Goal: Task Accomplishment & Management: Manage account settings

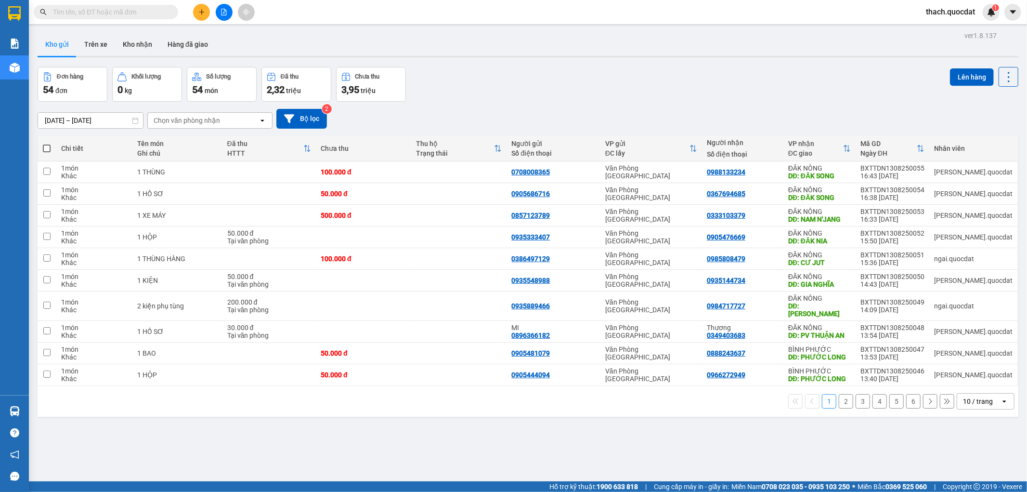
click at [964, 396] on div "10 / trang" at bounding box center [978, 401] width 30 height 10
click at [962, 376] on span "100 / trang" at bounding box center [974, 373] width 35 height 10
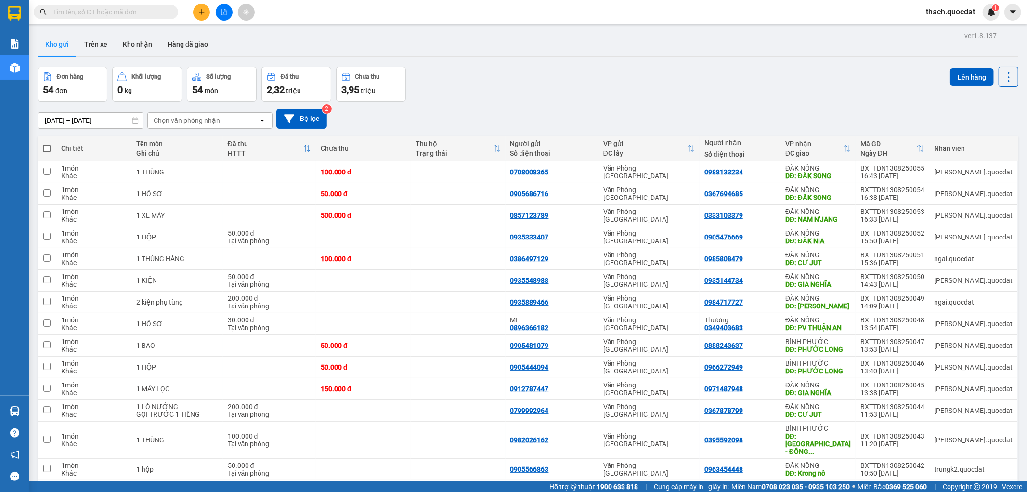
click at [114, 121] on input "11/08/2025 – 13/08/2025" at bounding box center [90, 120] width 105 height 15
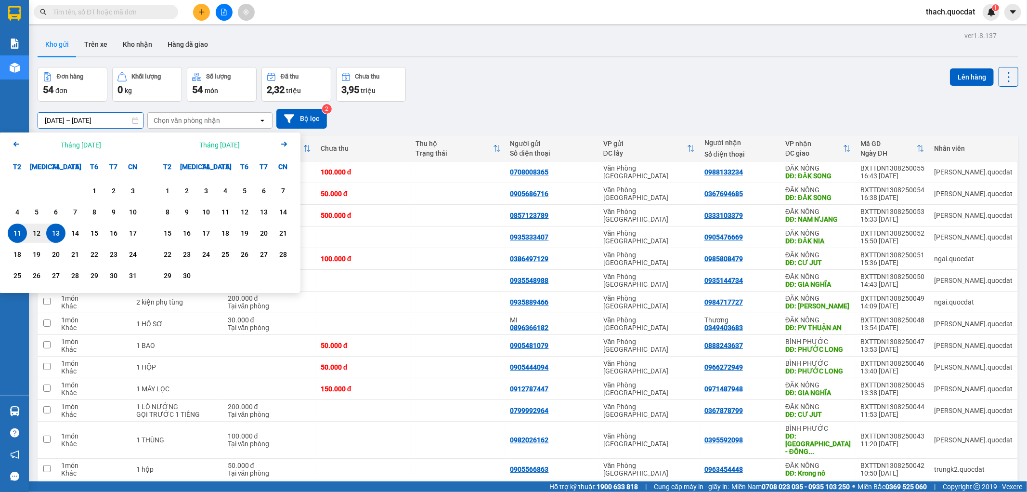
click at [60, 232] on div "13" at bounding box center [55, 233] width 13 height 12
type input "13/08/2025 – 13/08/2025"
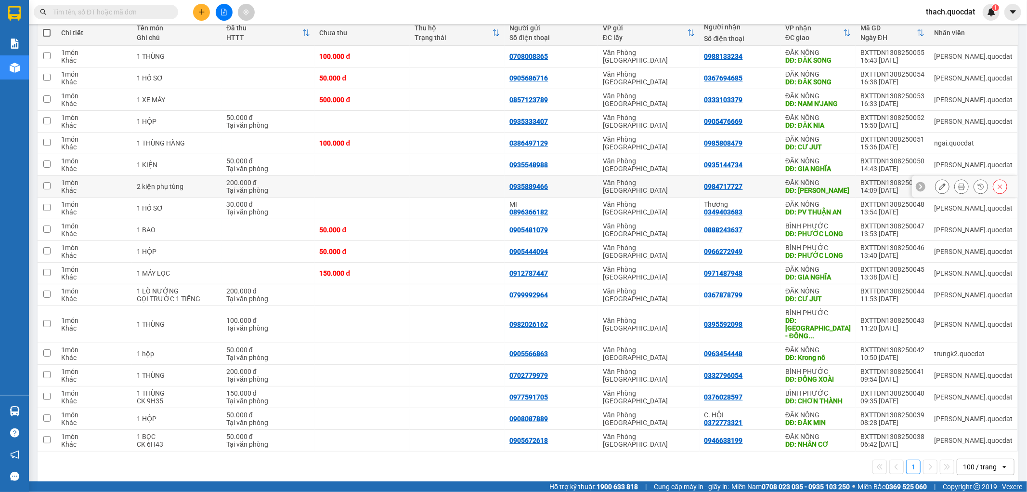
scroll to position [118, 0]
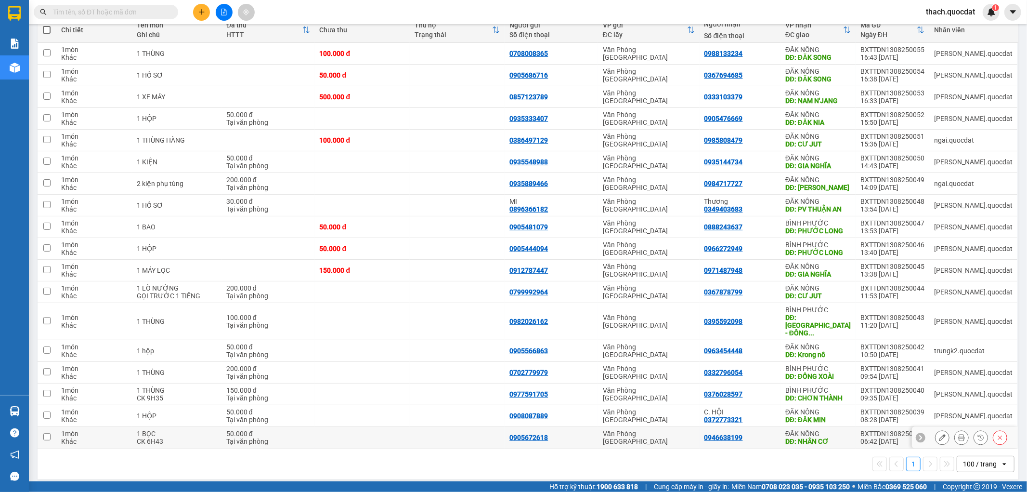
click at [821, 437] on div "DĐ: NHÂN CƠ" at bounding box center [819, 441] width 66 height 8
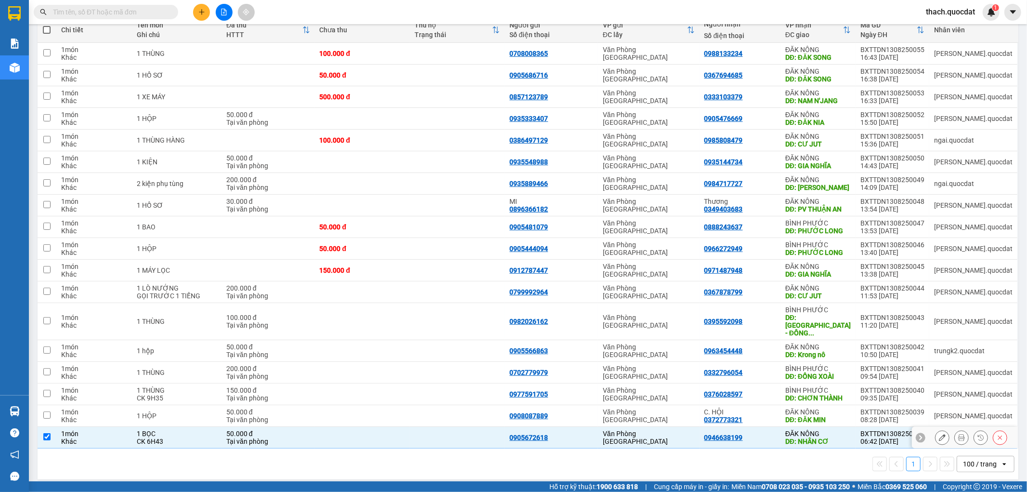
checkbox input "true"
click at [827, 416] on div "DĐ: ĐĂK MIN" at bounding box center [819, 420] width 66 height 8
checkbox input "true"
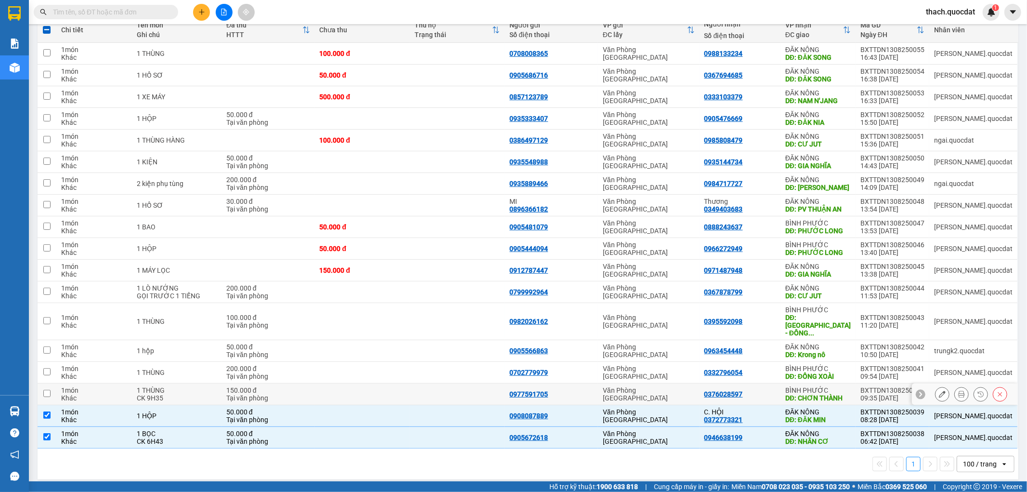
click at [835, 386] on div "BÌNH PHƯỚC" at bounding box center [819, 390] width 66 height 8
checkbox input "true"
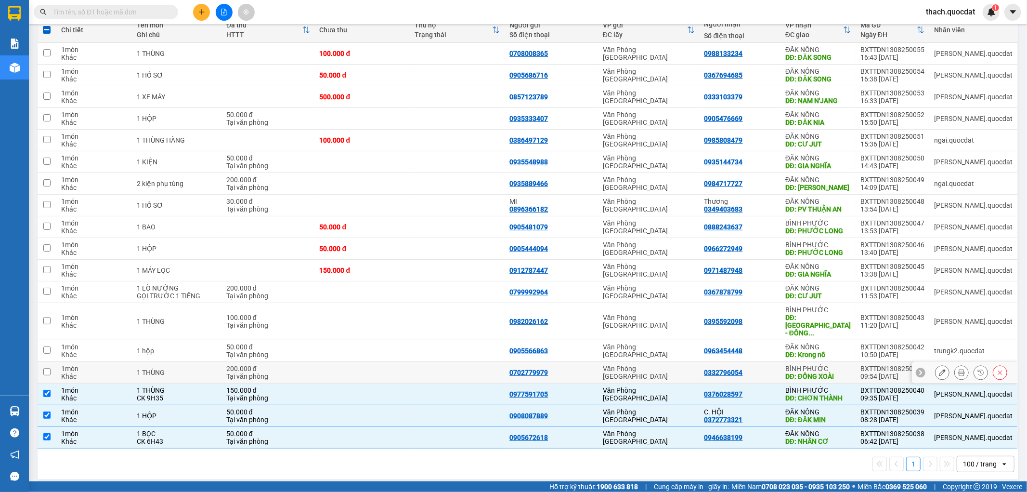
click at [839, 372] on div "DĐ: ĐỒNG XOÀI" at bounding box center [819, 376] width 66 height 8
checkbox input "true"
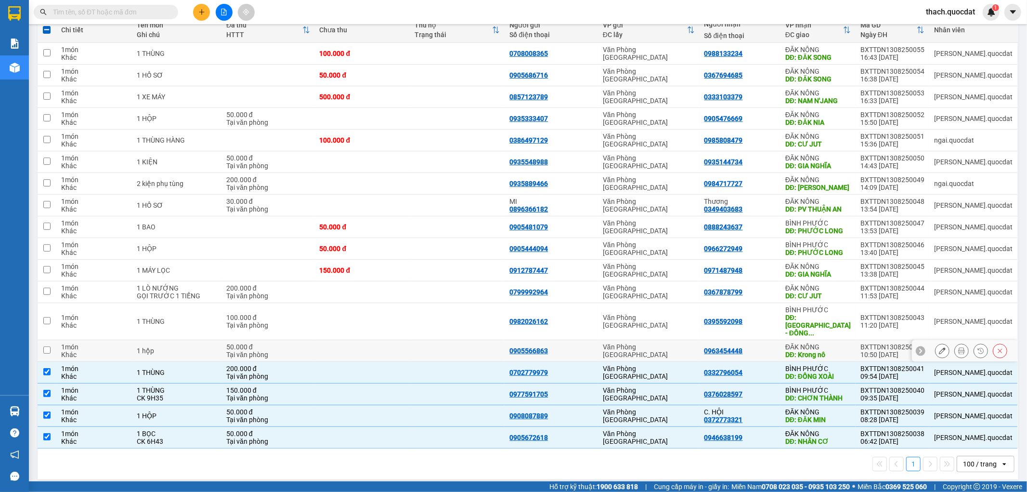
click at [839, 351] on div "DĐ: Krong nô" at bounding box center [819, 355] width 66 height 8
checkbox input "true"
